Goal: Browse casually

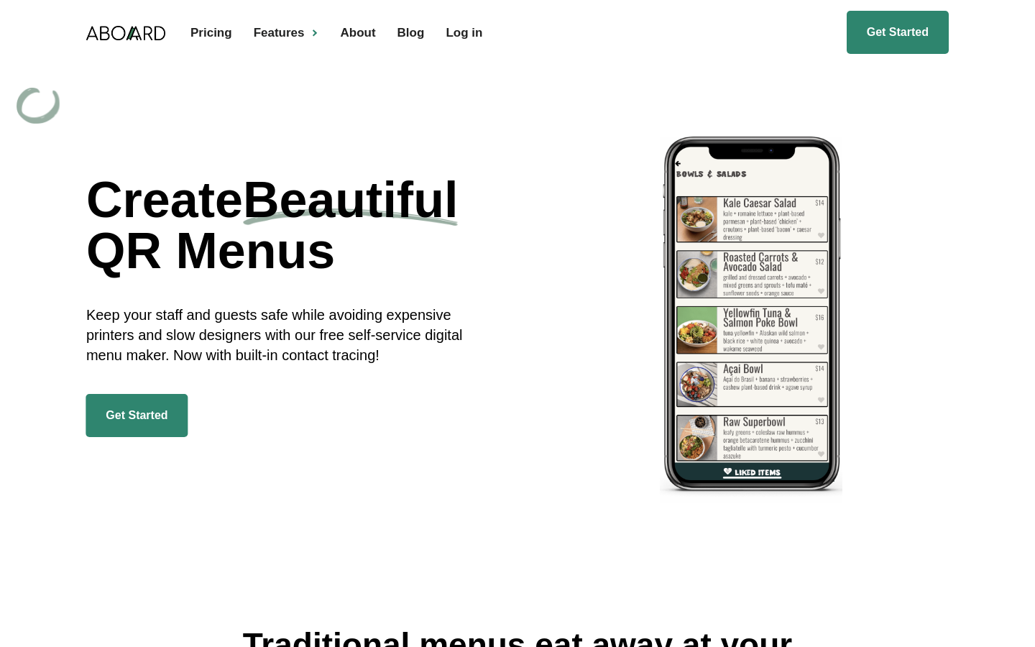
scroll to position [7, 0]
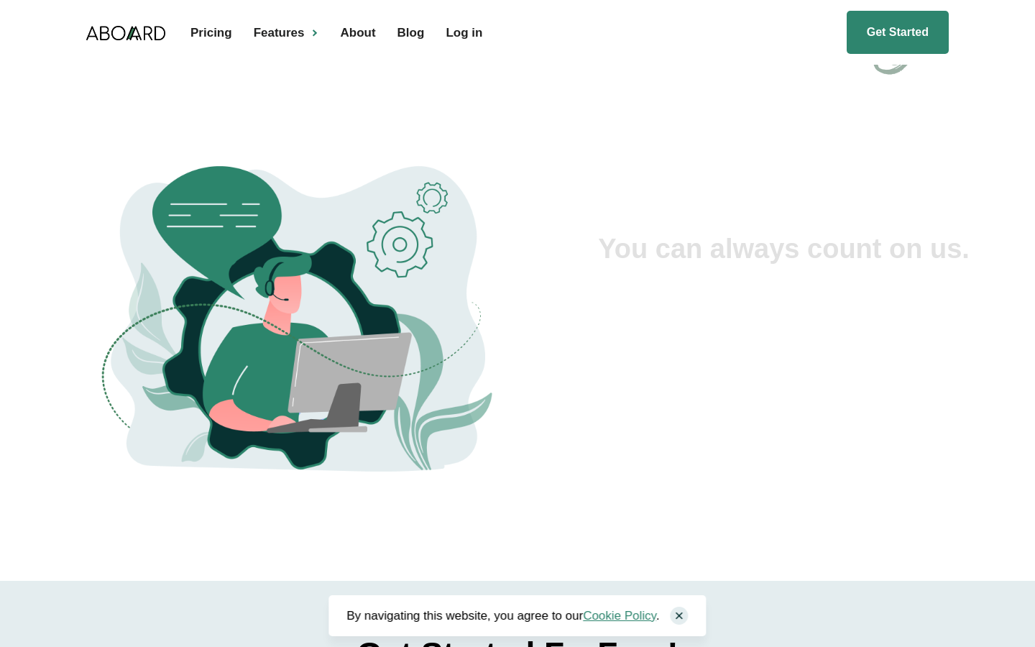
scroll to position [3658, 0]
